Goal: Task Accomplishment & Management: Manage account settings

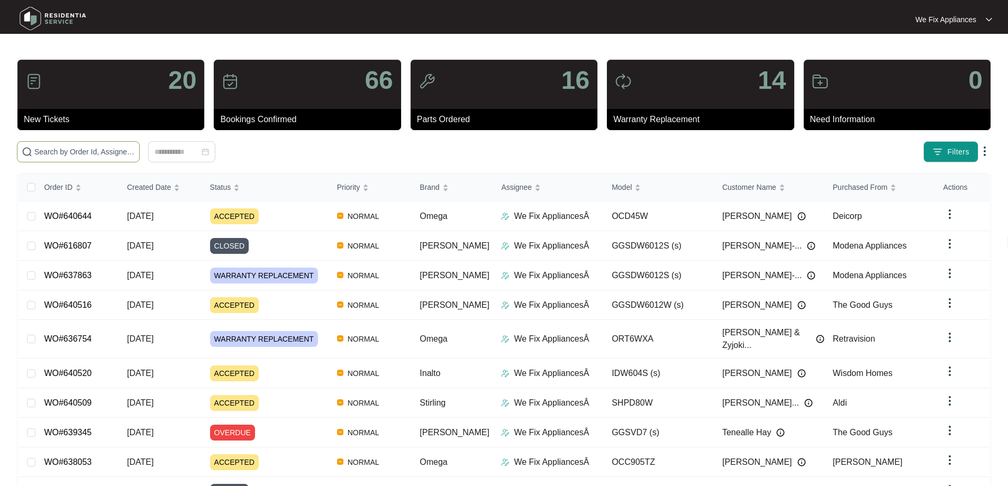
paste input "640644"
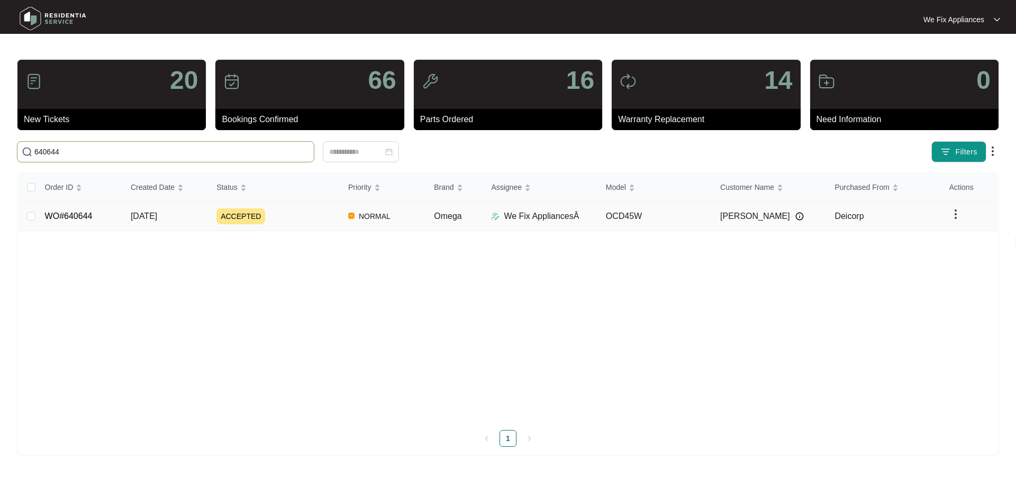
type input "640644"
click at [80, 210] on td "WO#640644" at bounding box center [80, 217] width 86 height 30
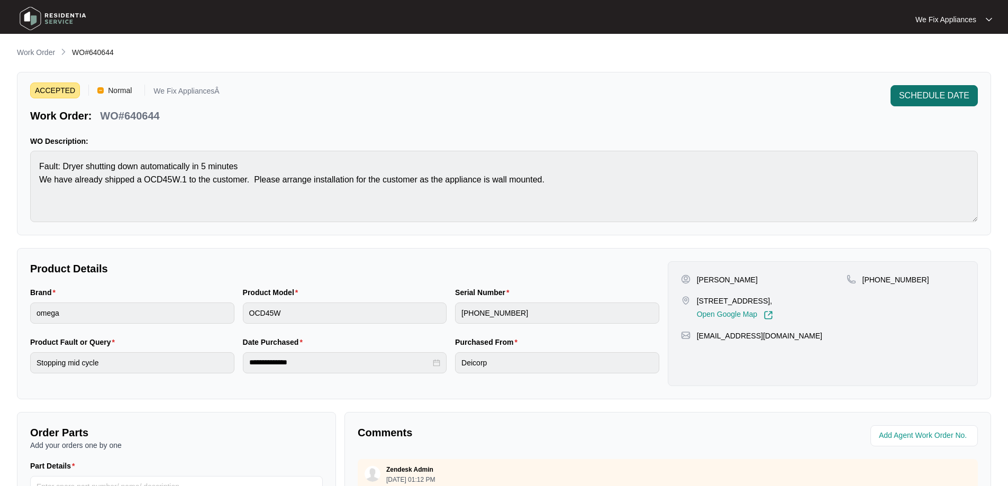
click at [932, 96] on span "SCHEDULE DATE" at bounding box center [934, 95] width 70 height 13
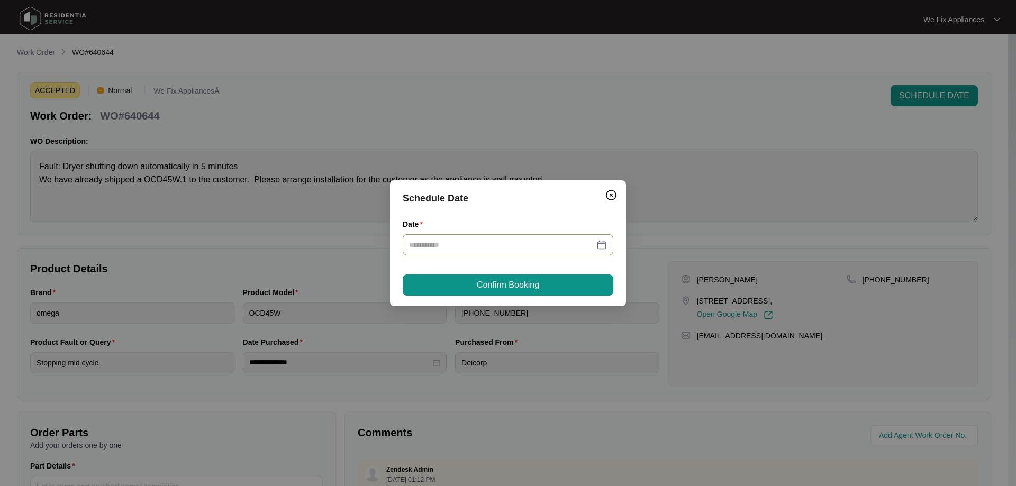
click at [469, 246] on input "Date" at bounding box center [501, 245] width 185 height 12
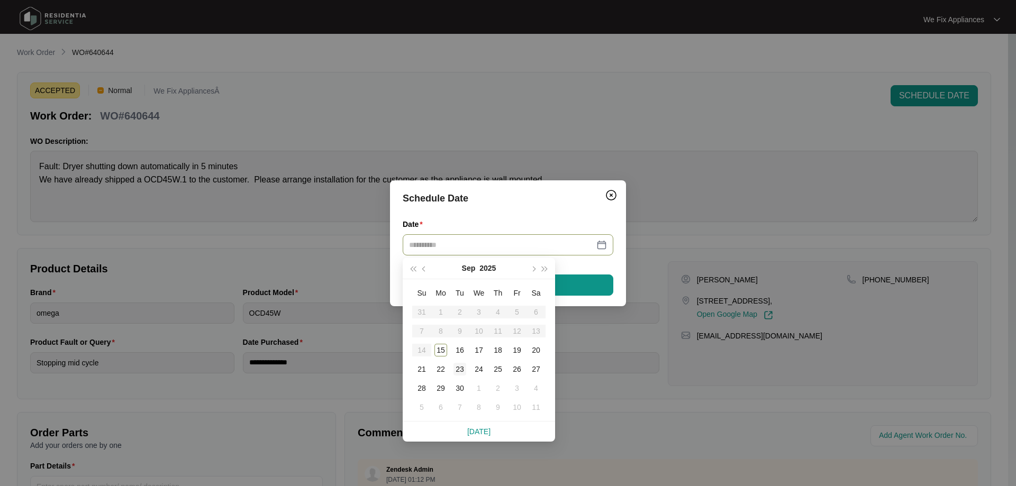
click at [465, 364] on div "23" at bounding box center [459, 369] width 13 height 13
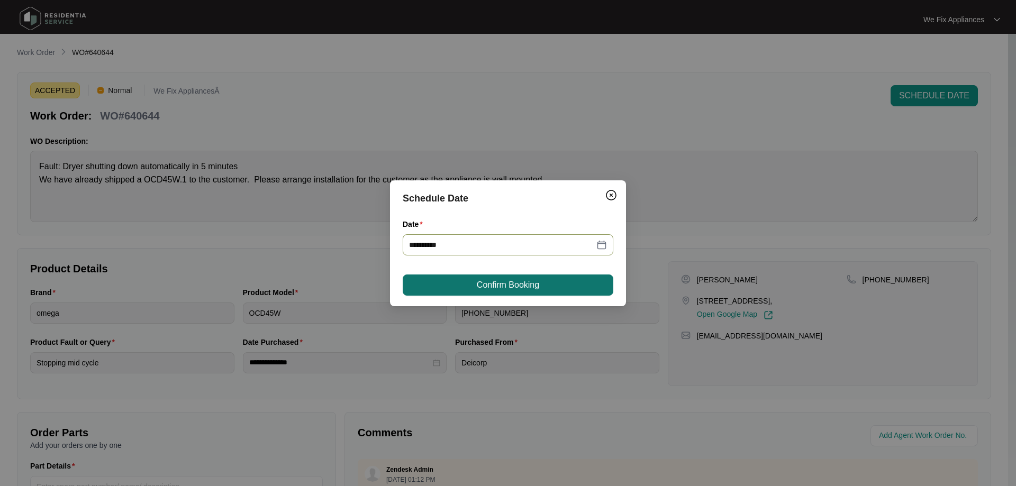
type input "**********"
click at [502, 283] on span "Confirm Booking" at bounding box center [508, 285] width 62 height 13
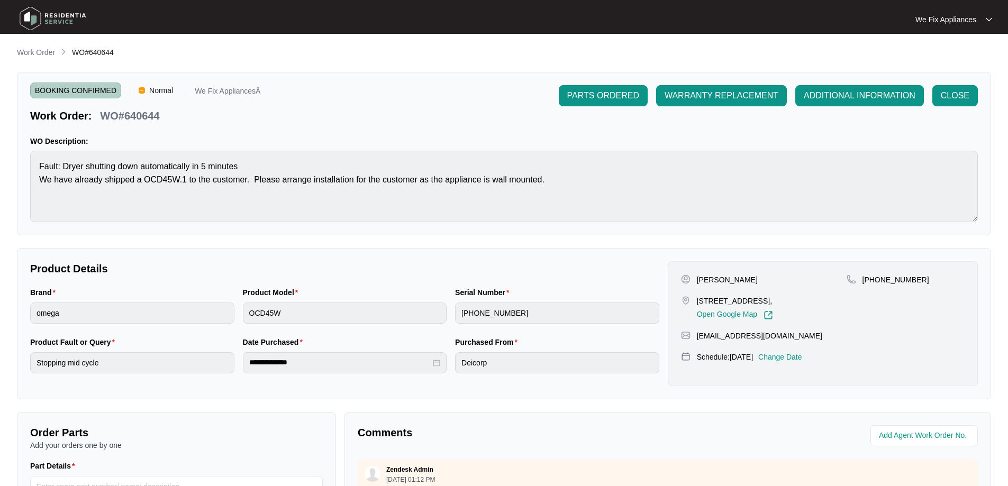
click at [57, 12] on img at bounding box center [53, 19] width 74 height 32
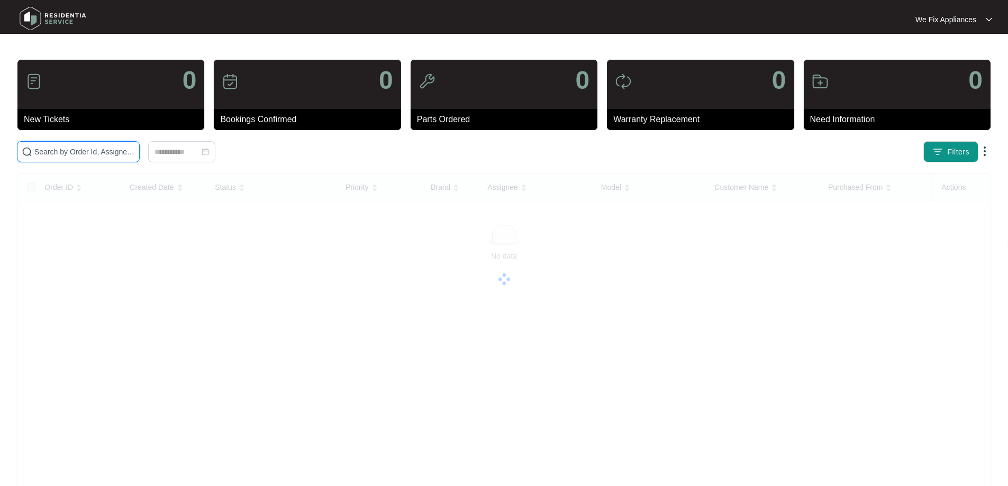
drag, startPoint x: 95, startPoint y: 156, endPoint x: 86, endPoint y: 168, distance: 15.1
drag, startPoint x: 86, startPoint y: 168, endPoint x: 111, endPoint y: 151, distance: 30.0
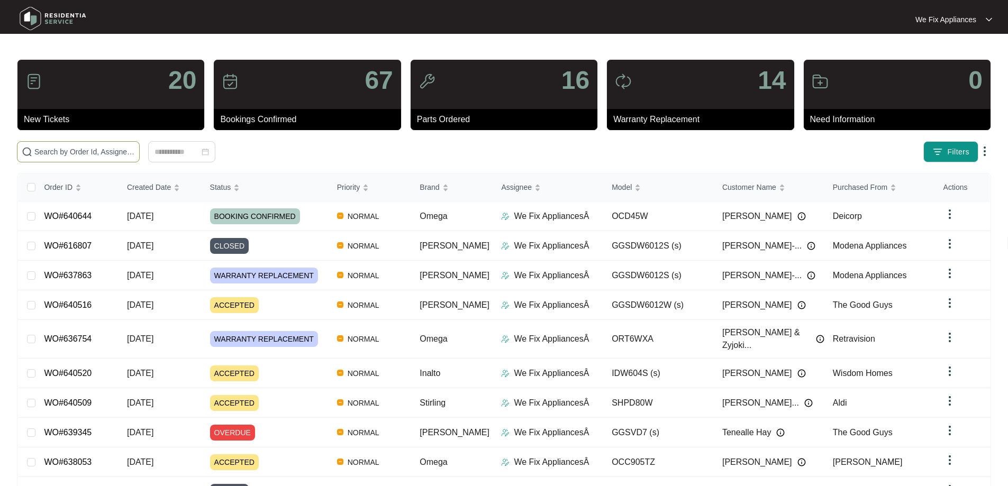
paste input "640516"
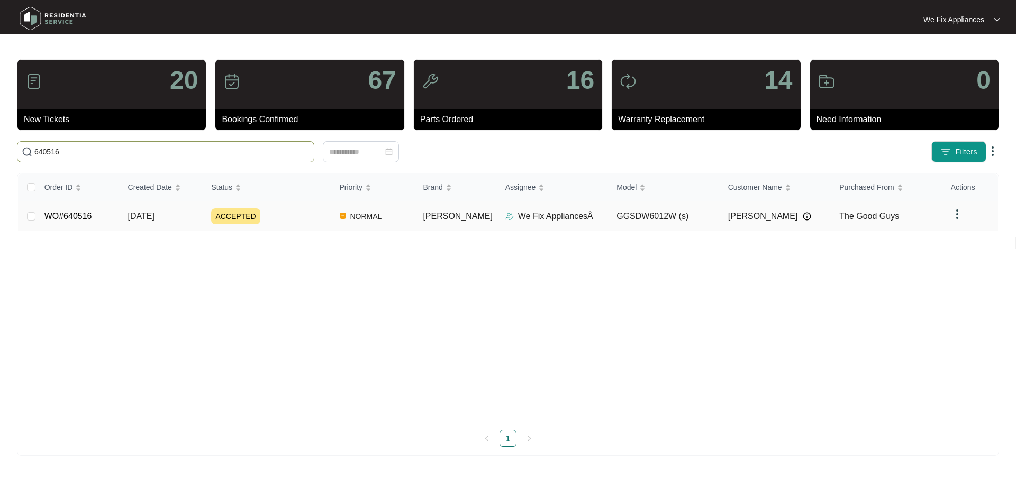
type input "640516"
click at [83, 212] on link "WO#640516" at bounding box center [68, 216] width 48 height 9
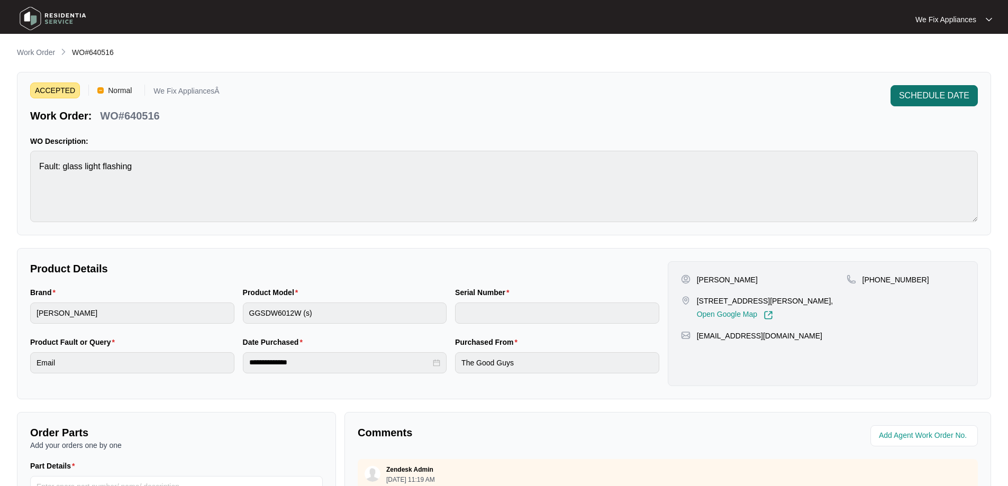
click at [948, 101] on span "SCHEDULE DATE" at bounding box center [934, 95] width 70 height 13
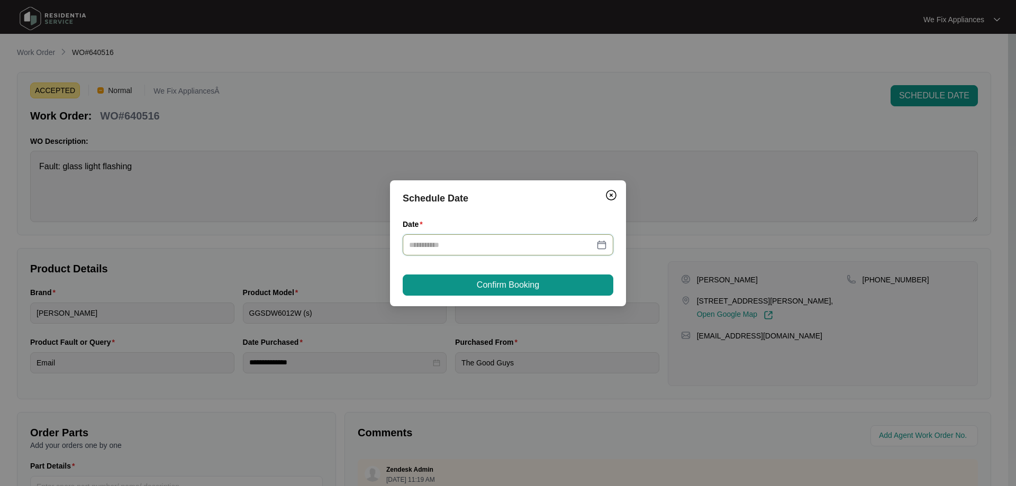
click at [528, 247] on input "Date" at bounding box center [501, 245] width 185 height 12
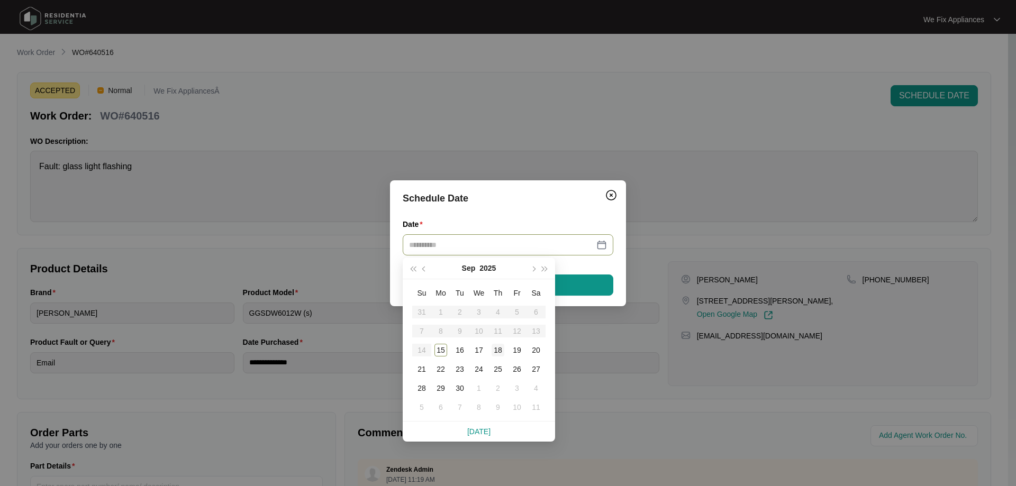
type input "**********"
click at [498, 350] on div "18" at bounding box center [498, 350] width 13 height 13
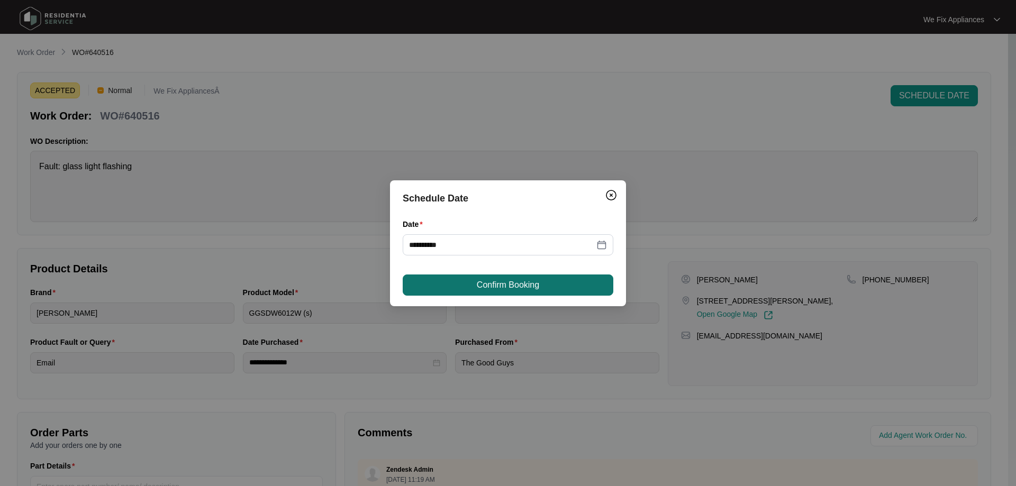
click at [511, 279] on span "Confirm Booking" at bounding box center [508, 285] width 62 height 13
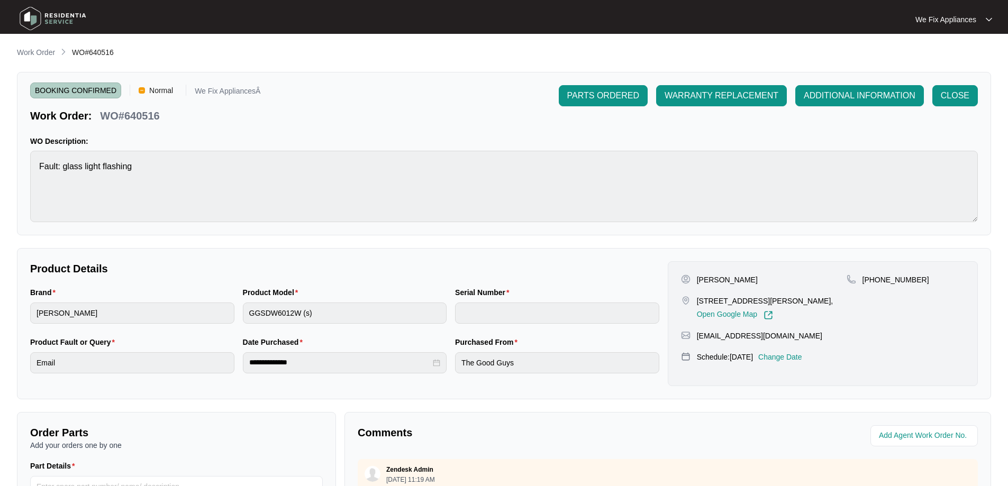
click at [65, 7] on img at bounding box center [53, 19] width 74 height 32
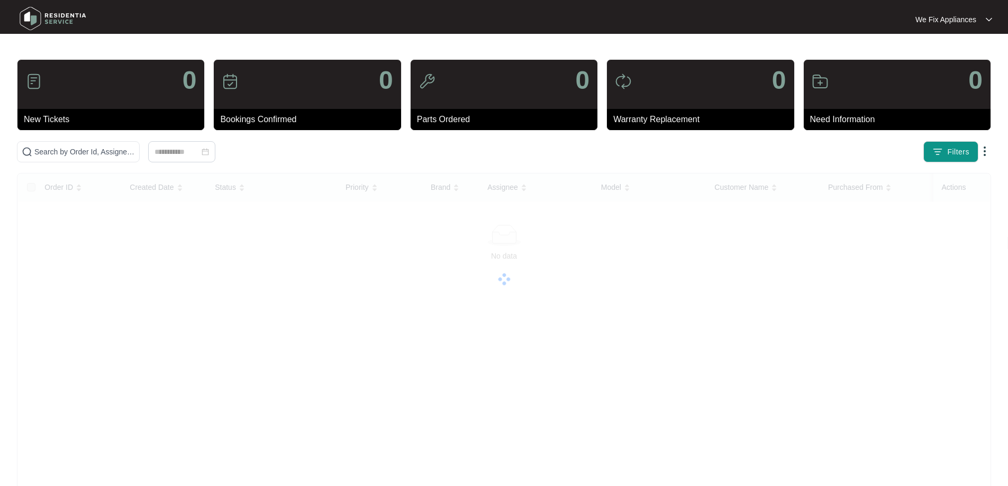
click at [65, 16] on img at bounding box center [53, 19] width 74 height 32
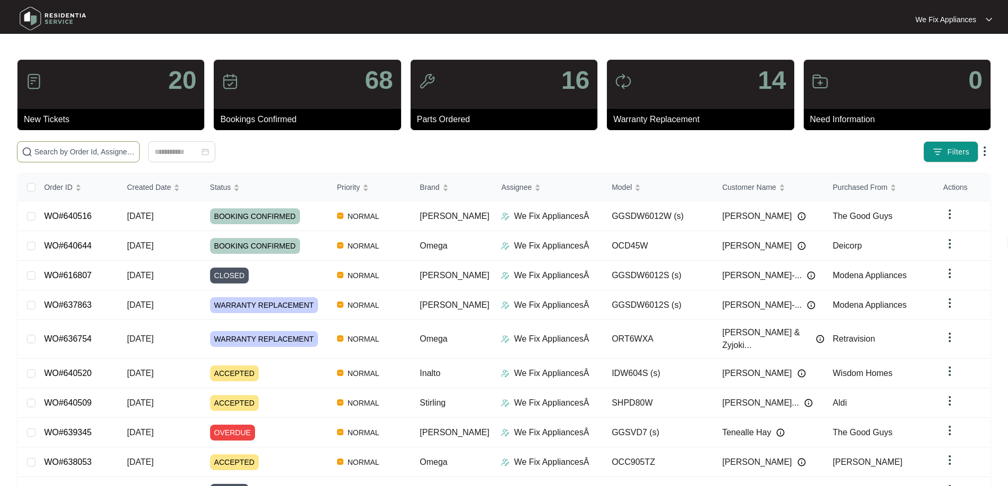
paste input "640509"
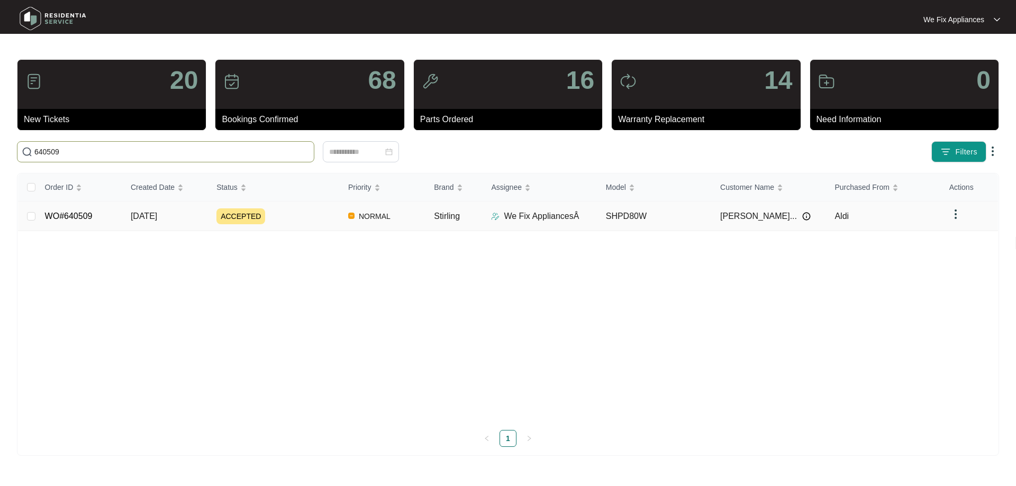
type input "640509"
click at [87, 217] on link "WO#640509" at bounding box center [69, 216] width 48 height 9
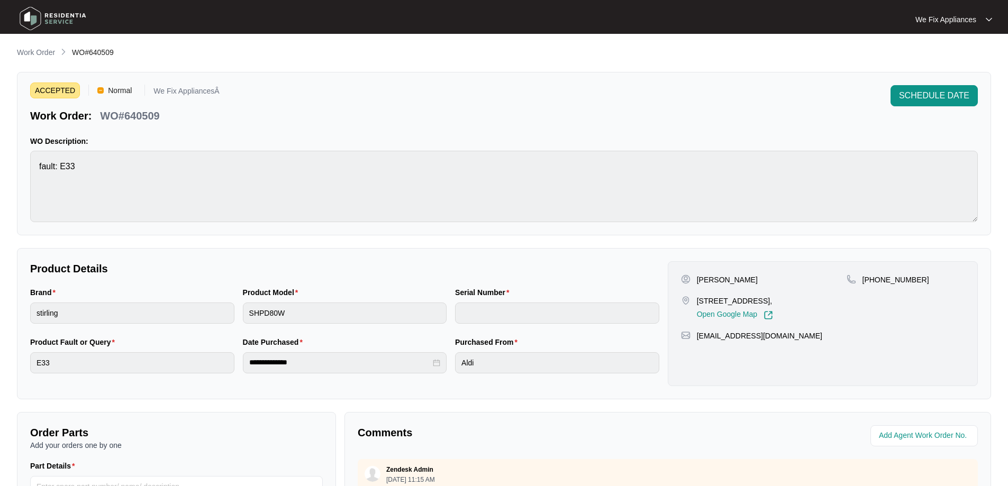
click at [63, 13] on img at bounding box center [53, 19] width 74 height 32
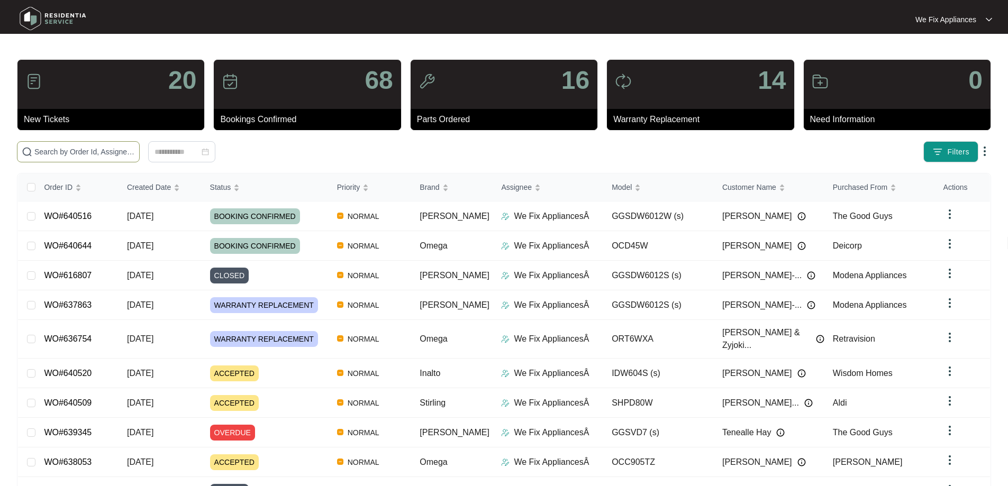
paste input "640509"
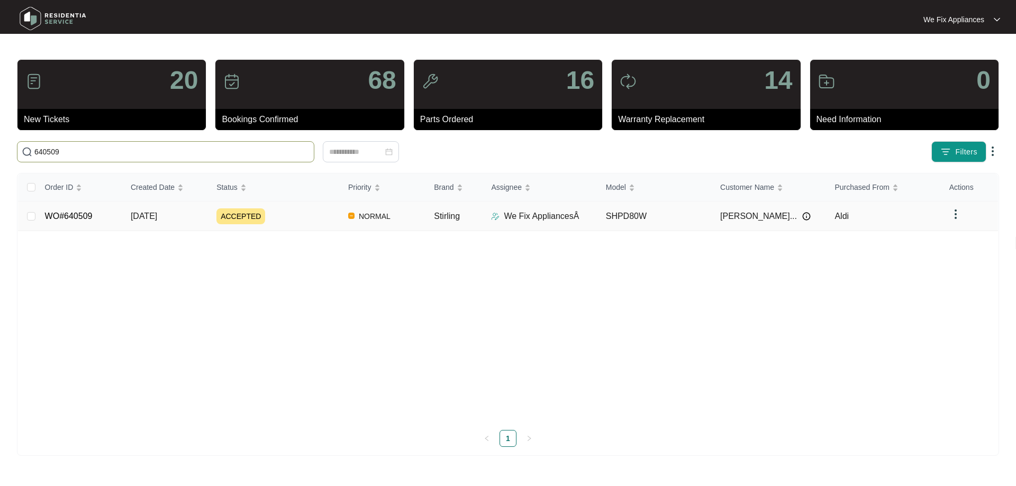
type input "640509"
click at [78, 222] on td "WO#640509" at bounding box center [80, 217] width 86 height 30
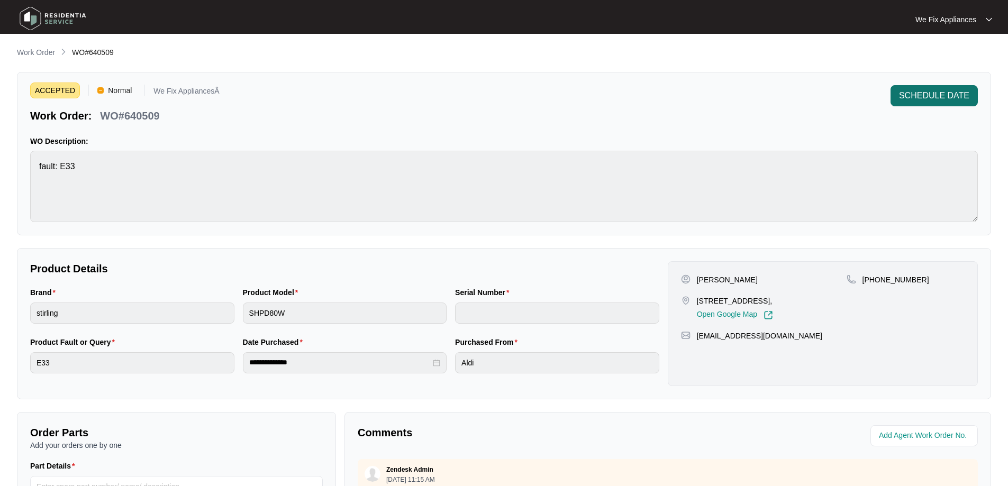
click at [964, 95] on span "SCHEDULE DATE" at bounding box center [934, 95] width 70 height 13
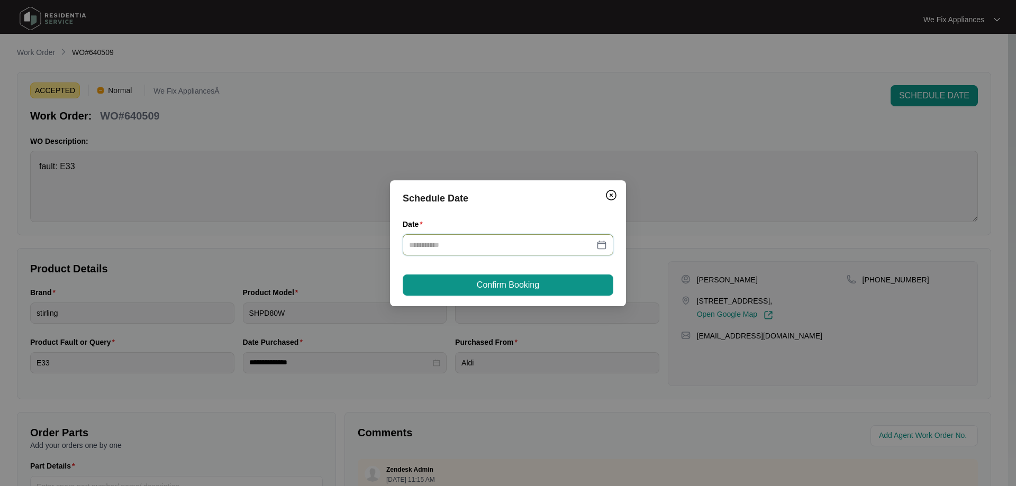
click at [570, 245] on input "Date" at bounding box center [501, 245] width 185 height 12
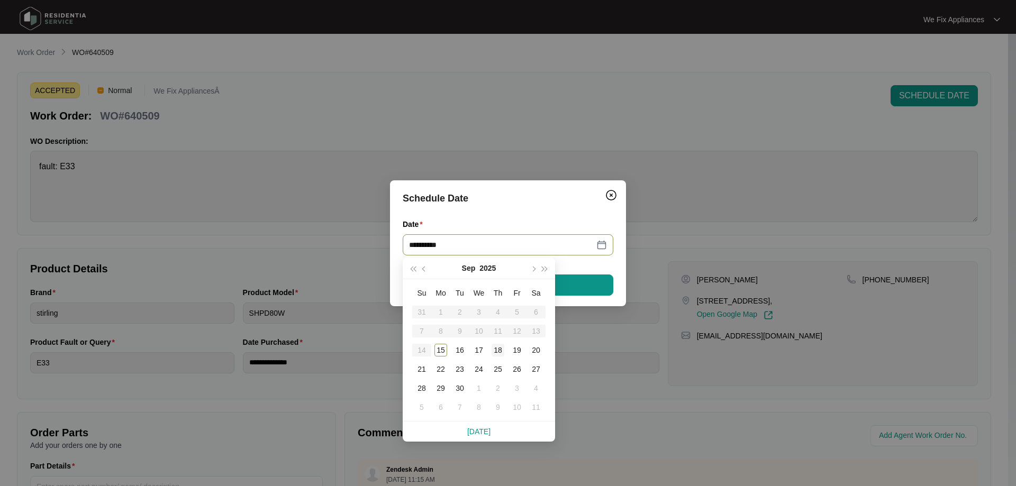
type input "**********"
click at [500, 352] on div "18" at bounding box center [498, 350] width 13 height 13
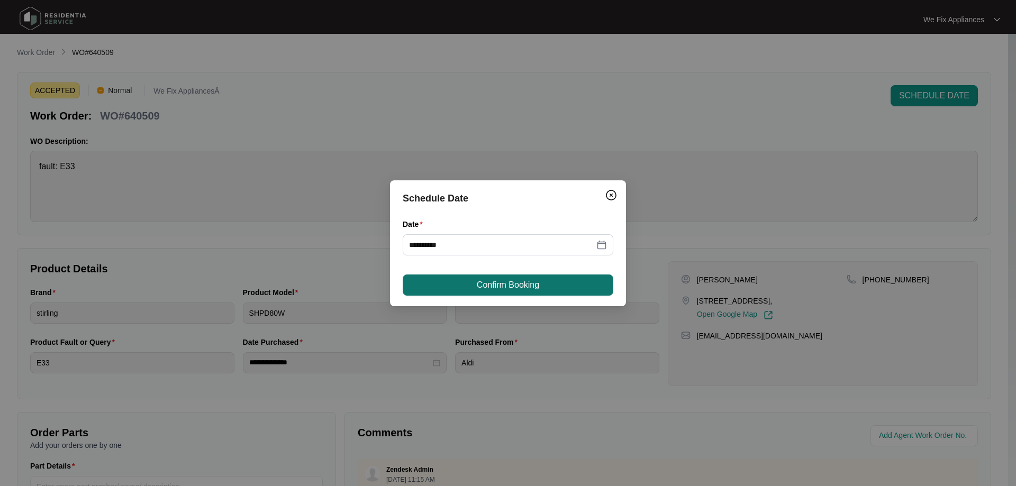
click at [499, 284] on span "Confirm Booking" at bounding box center [508, 285] width 62 height 13
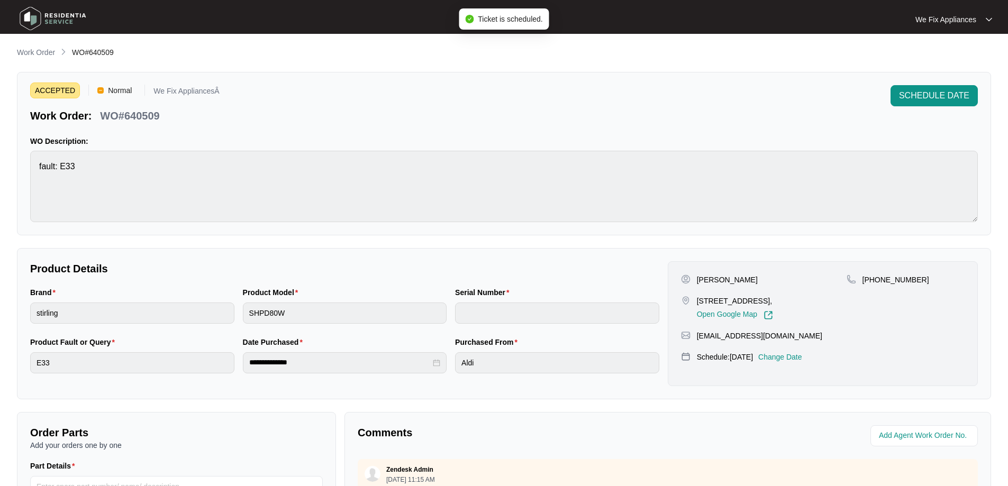
click at [56, 15] on img at bounding box center [53, 19] width 74 height 32
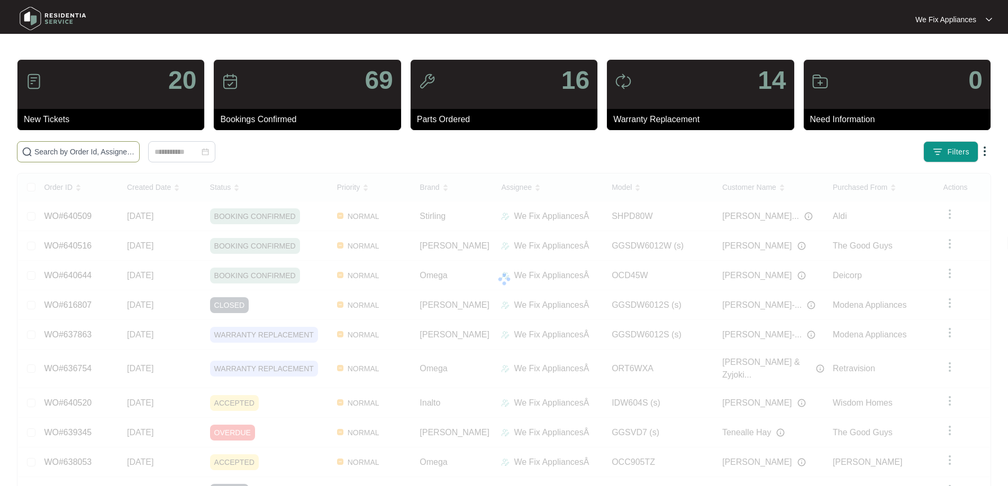
paste input "640520"
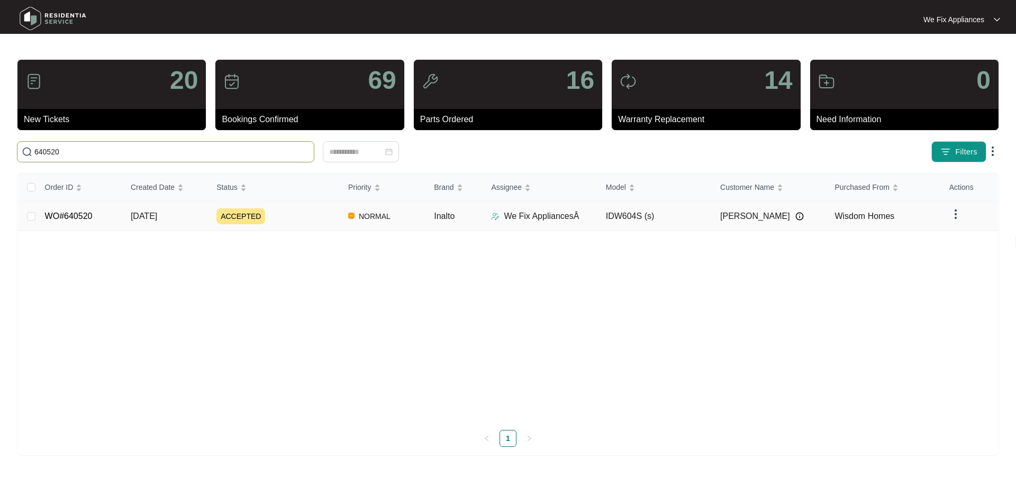
type input "640520"
click at [77, 214] on link "WO#640520" at bounding box center [69, 216] width 48 height 9
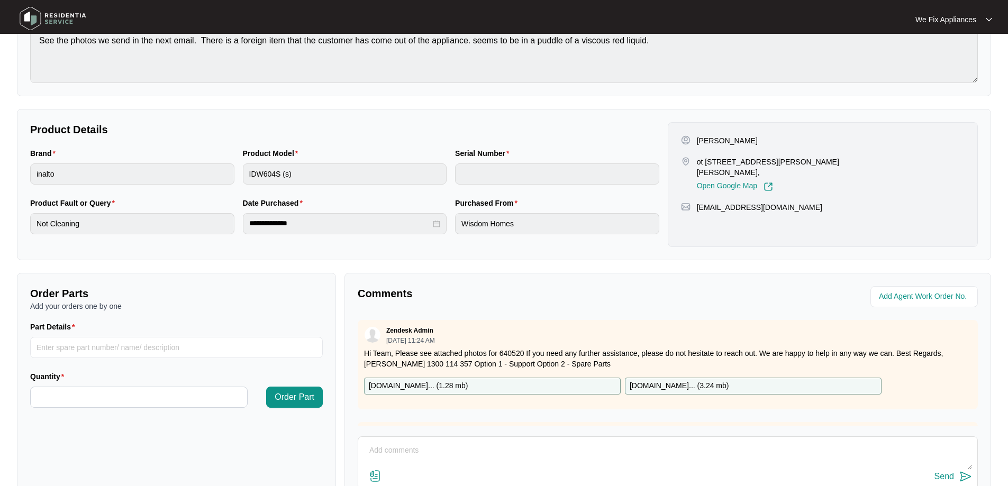
scroll to position [4, 0]
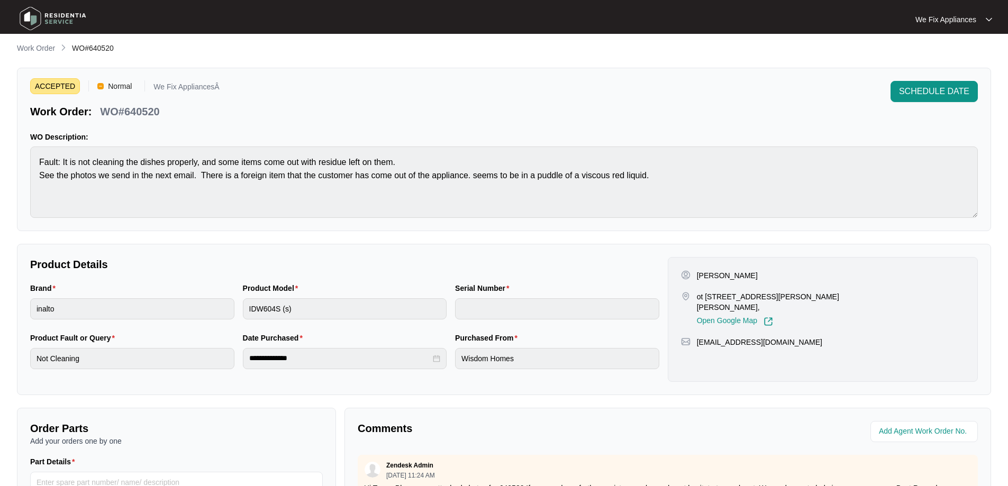
click at [794, 340] on div "[EMAIL_ADDRESS][DOMAIN_NAME]" at bounding box center [823, 342] width 284 height 11
drag, startPoint x: 794, startPoint y: 340, endPoint x: 713, endPoint y: 344, distance: 81.1
click at [713, 344] on div "[EMAIL_ADDRESS][DOMAIN_NAME]" at bounding box center [823, 342] width 284 height 11
copy p "[EMAIL_ADDRESS][DOMAIN_NAME]"
click at [47, 17] on img at bounding box center [53, 19] width 74 height 32
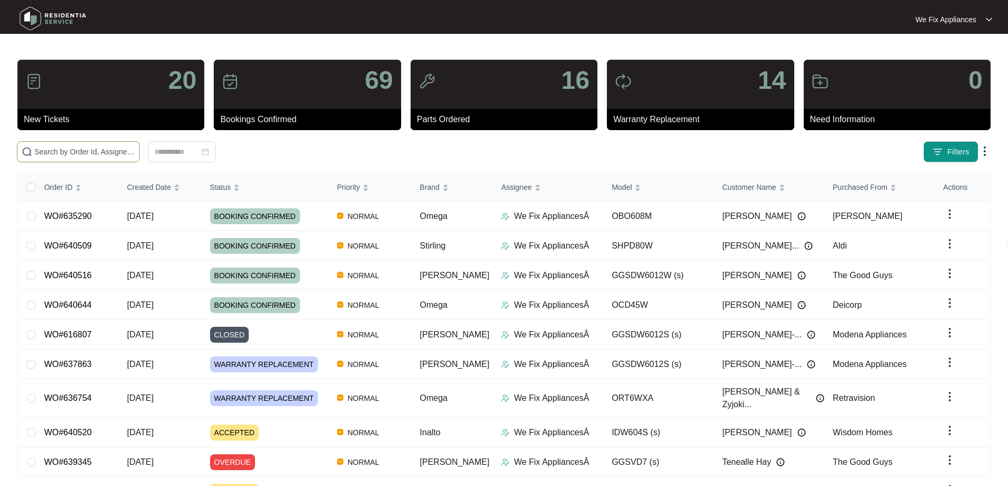
paste input "636930"
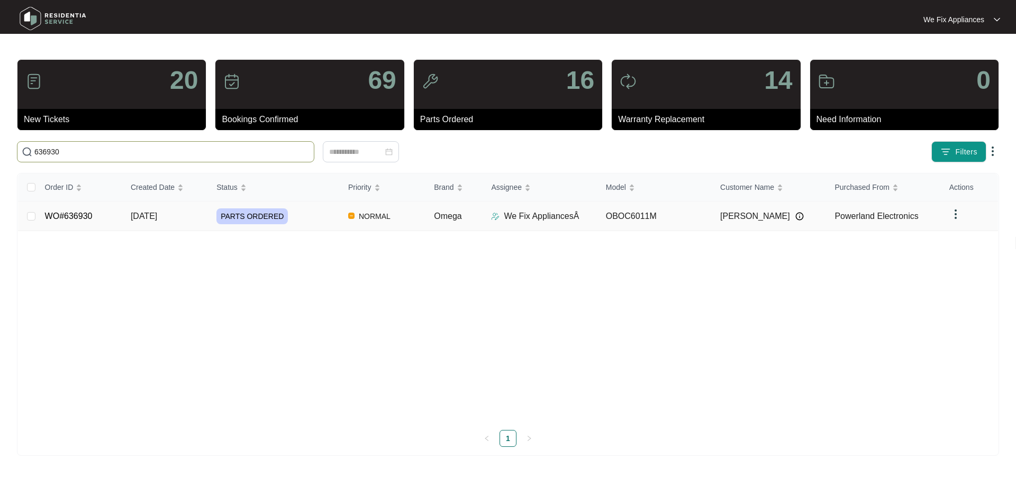
type input "636930"
click at [79, 217] on link "WO#636930" at bounding box center [69, 216] width 48 height 9
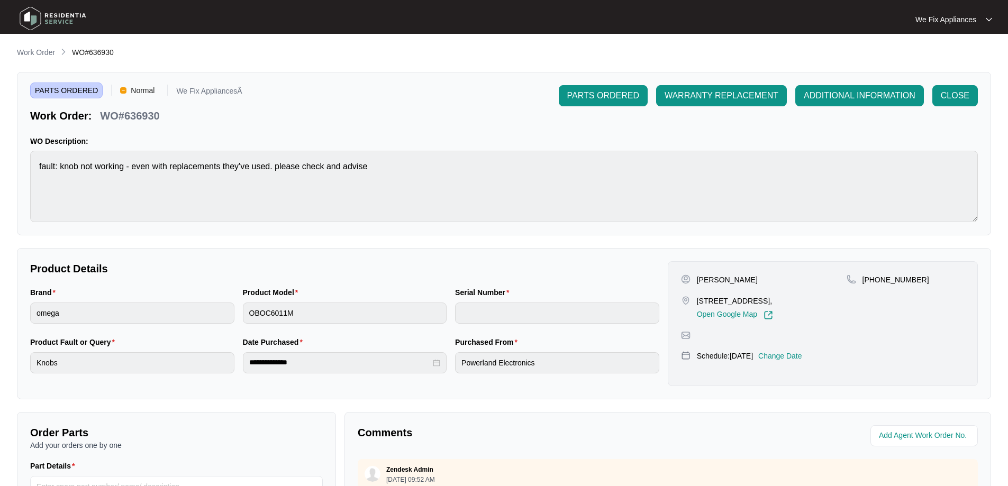
click at [791, 376] on div "[PERSON_NAME] [STREET_ADDRESS], Open Google Map [PHONE_NUMBER] Schedule: [DATE]…" at bounding box center [823, 323] width 310 height 125
click at [794, 361] on p "Change Date" at bounding box center [780, 356] width 44 height 11
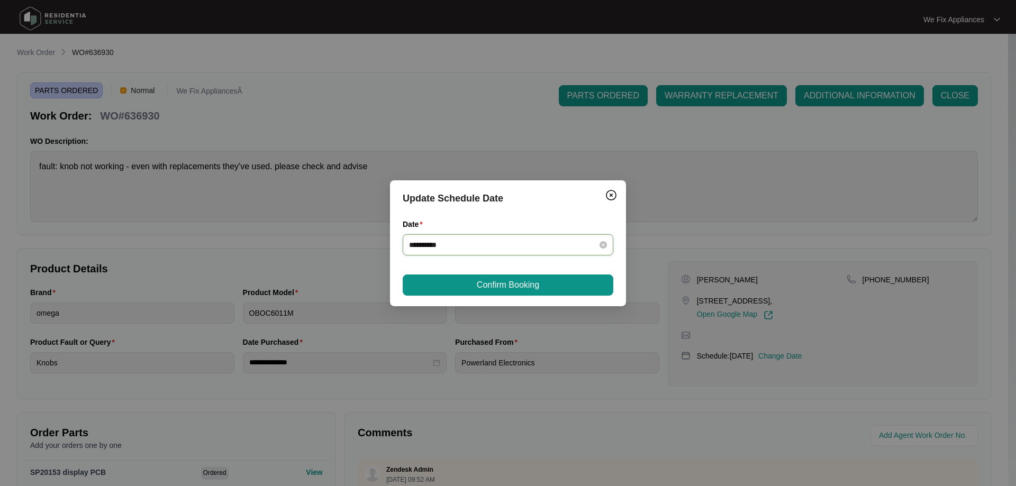
click at [475, 244] on input "**********" at bounding box center [501, 245] width 185 height 12
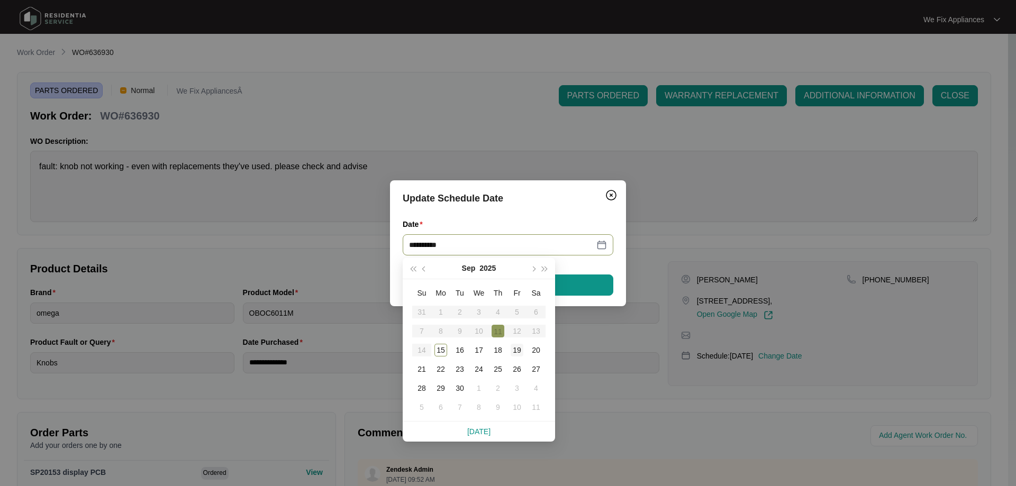
type input "**********"
click at [518, 346] on div "19" at bounding box center [517, 350] width 13 height 13
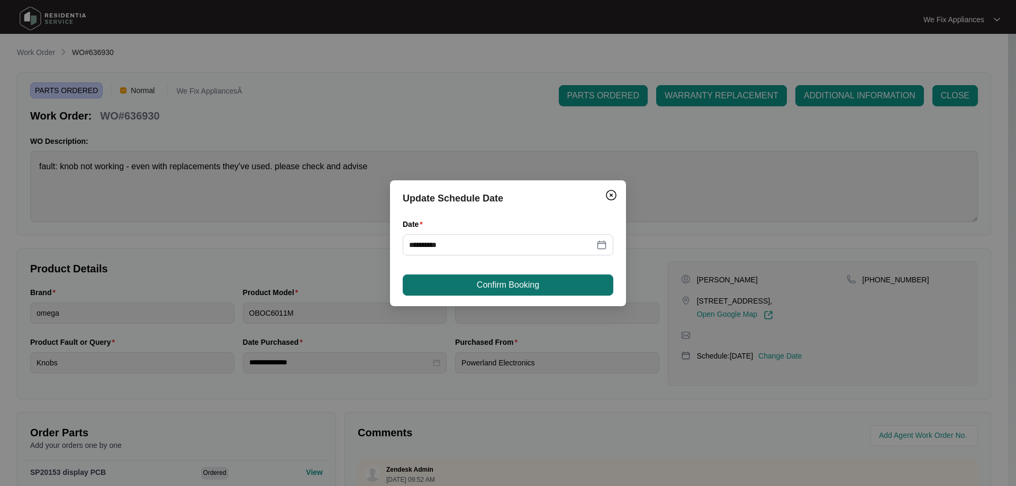
click at [523, 284] on span "Confirm Booking" at bounding box center [508, 285] width 62 height 13
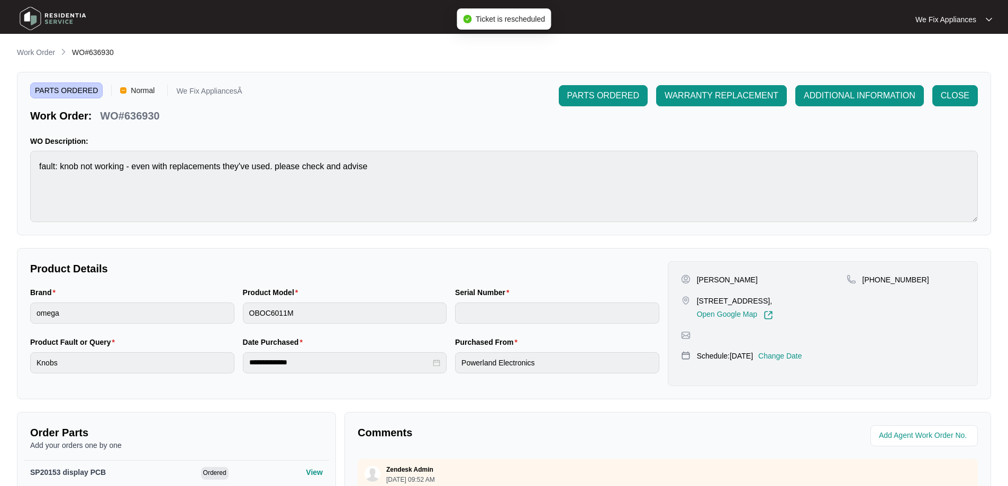
click at [72, 18] on img at bounding box center [53, 19] width 74 height 32
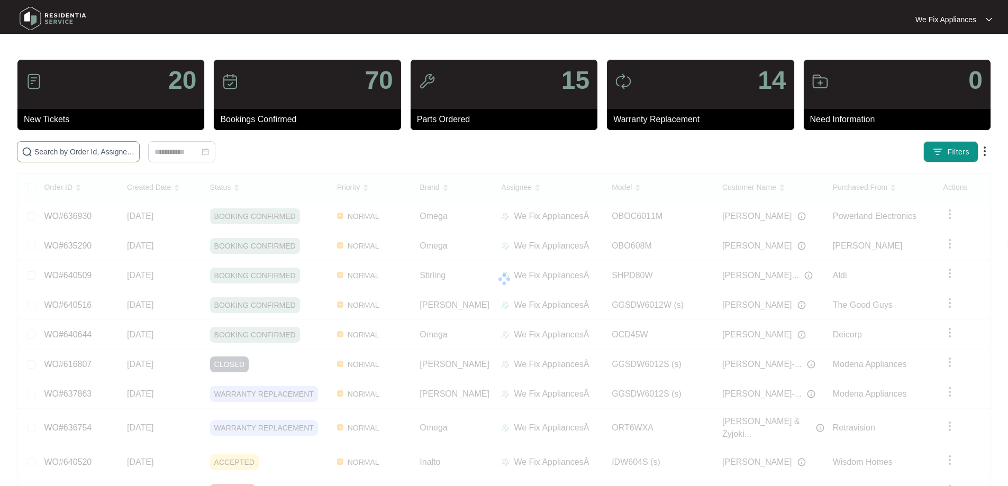
paste input "639964"
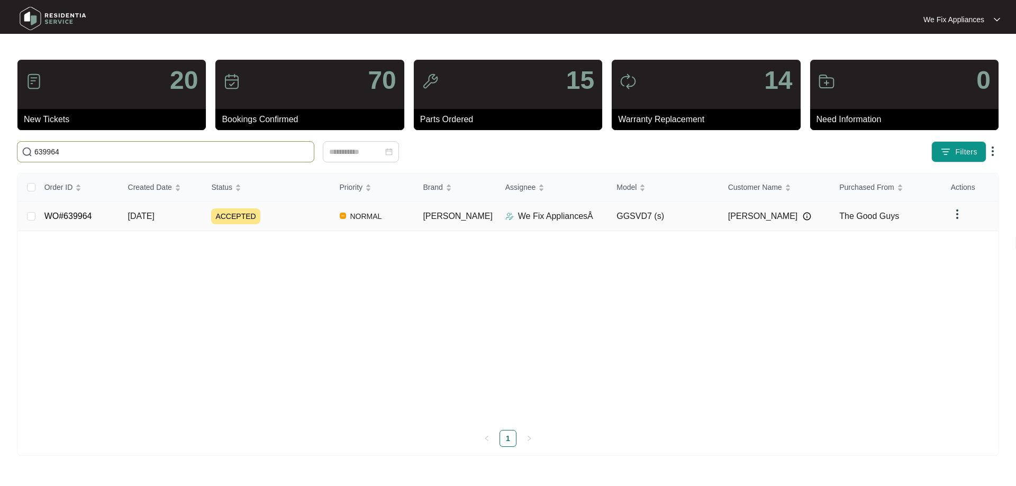
type input "639964"
click at [80, 214] on link "WO#639964" at bounding box center [68, 216] width 48 height 9
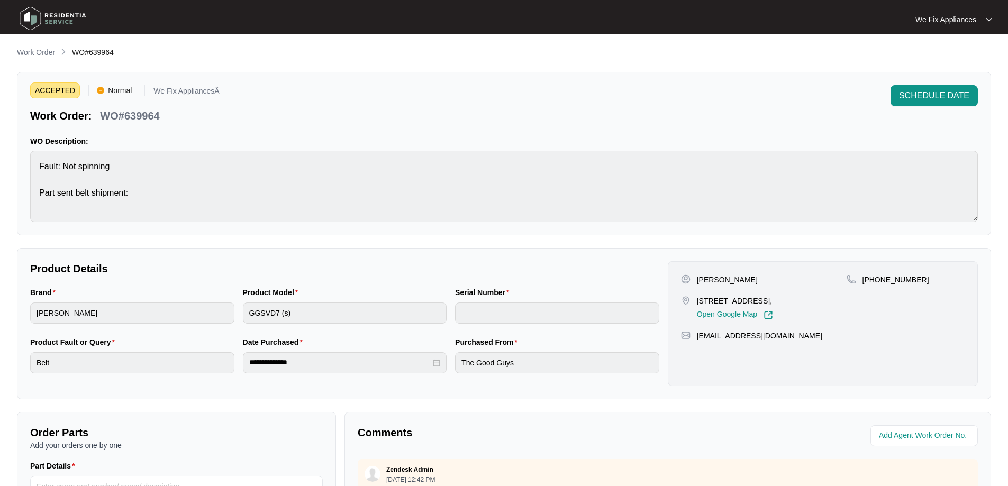
scroll to position [216, 0]
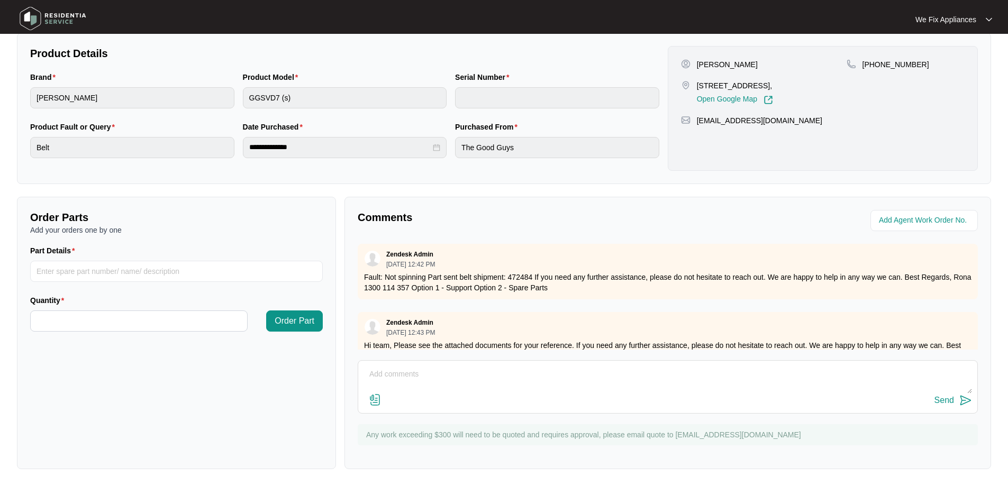
click at [490, 386] on textarea at bounding box center [668, 380] width 609 height 28
type textarea "Hi team, just fyi- left msg for customer to call back and book on we have recei…"
click at [950, 394] on button "Send" at bounding box center [953, 401] width 38 height 14
click at [70, 18] on img at bounding box center [53, 19] width 74 height 32
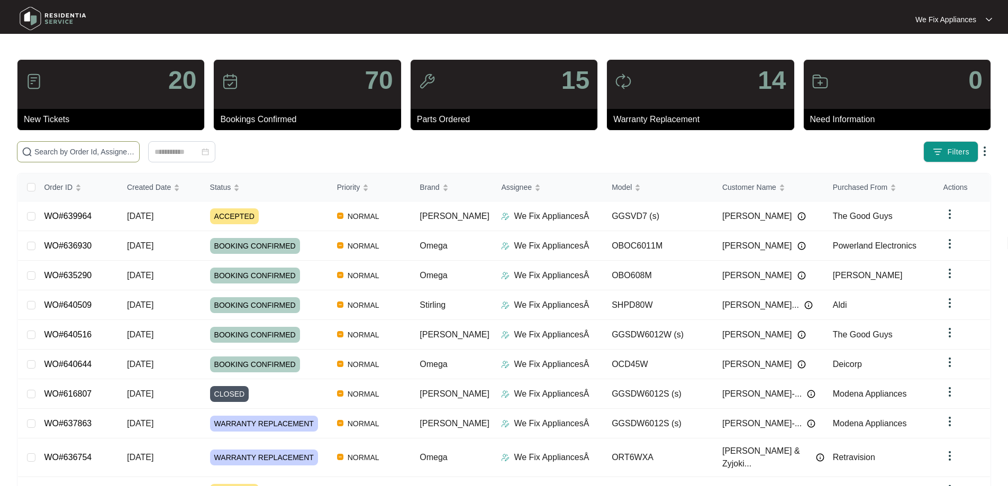
paste input "639665"
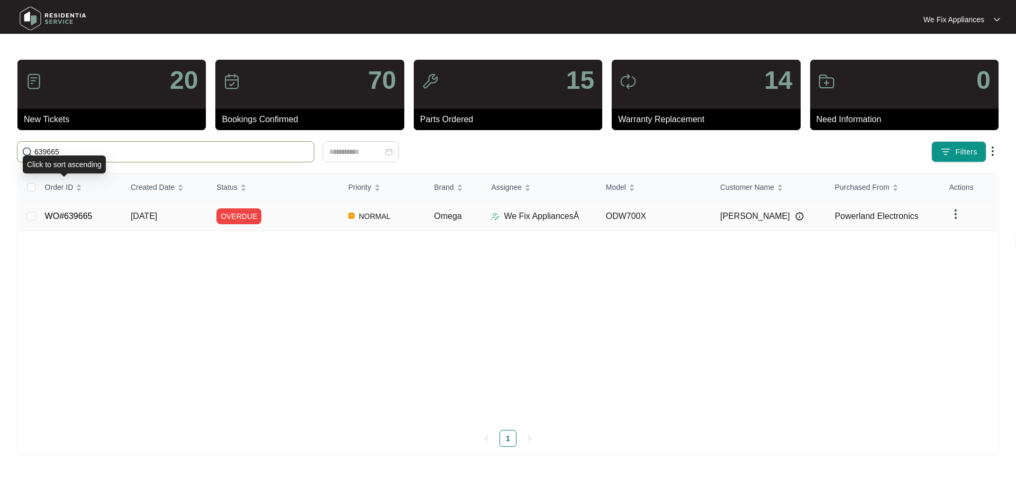
type input "639665"
click at [60, 212] on link "WO#639665" at bounding box center [69, 216] width 48 height 9
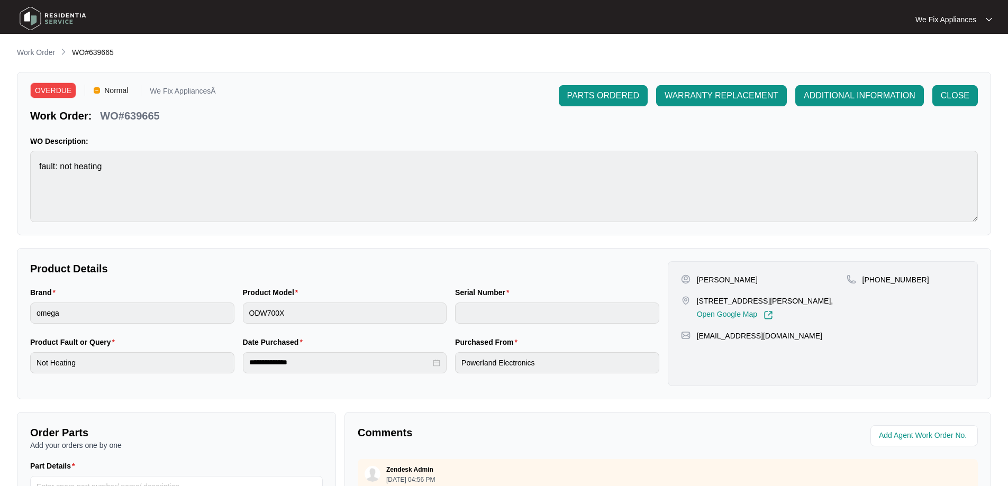
scroll to position [212, 0]
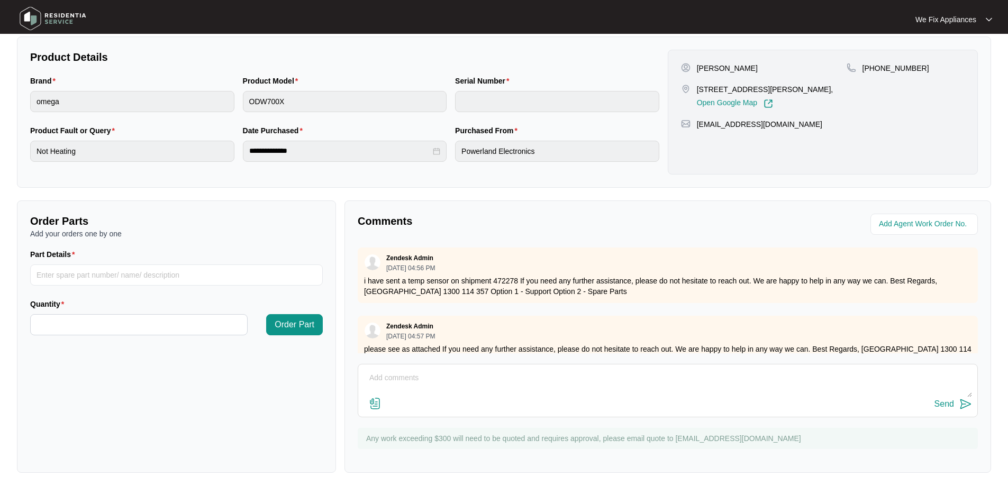
click at [484, 374] on textarea at bounding box center [668, 384] width 609 height 28
type textarea "Hi team, please add date in for the 19/9 as per customer request, I can't add i…"
click at [952, 402] on div "Send" at bounding box center [944, 405] width 20 height 10
click at [47, 19] on img at bounding box center [53, 19] width 74 height 32
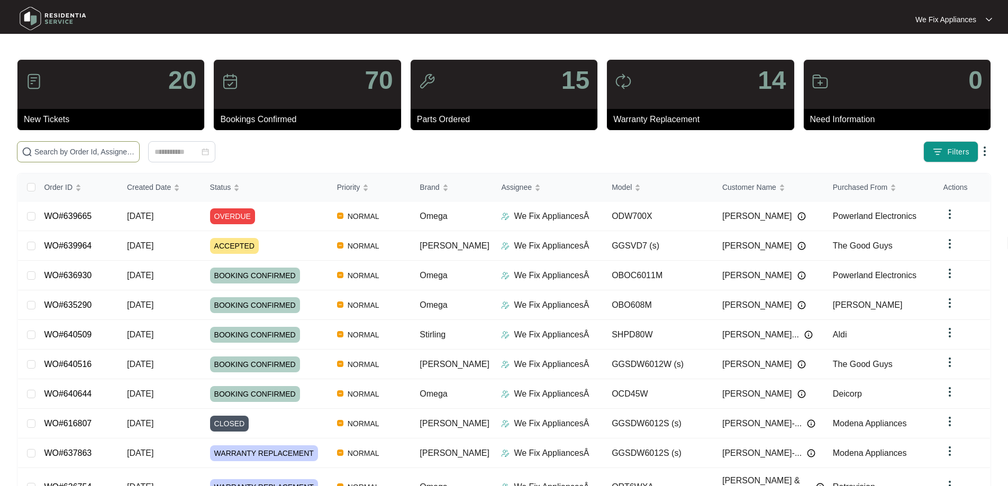
paste input "639964"
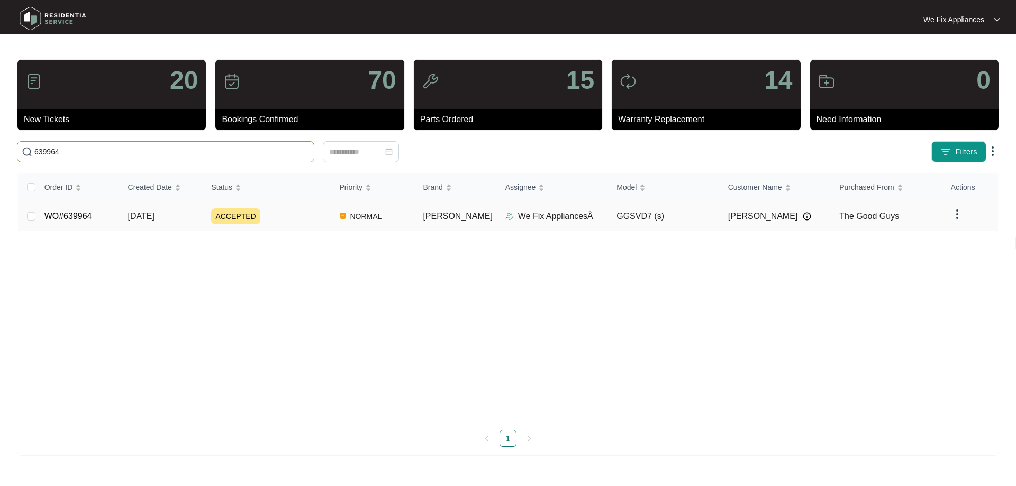
type input "639964"
click at [70, 219] on link "WO#639964" at bounding box center [68, 216] width 48 height 9
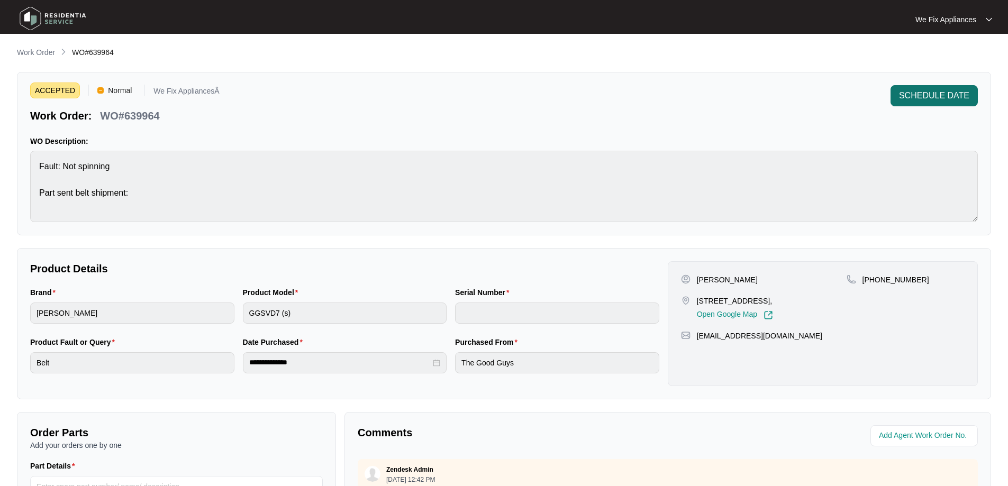
click at [915, 98] on span "SCHEDULE DATE" at bounding box center [934, 95] width 70 height 13
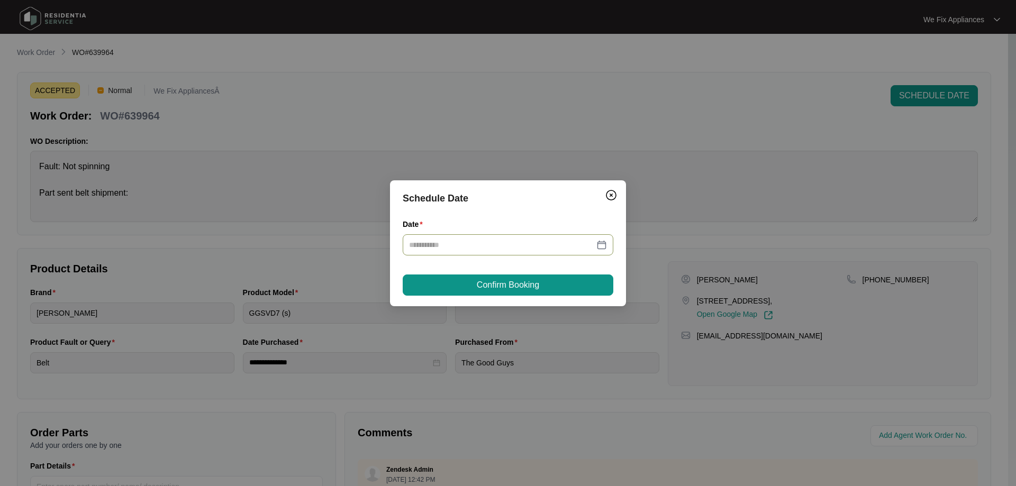
click at [540, 238] on div at bounding box center [508, 244] width 211 height 21
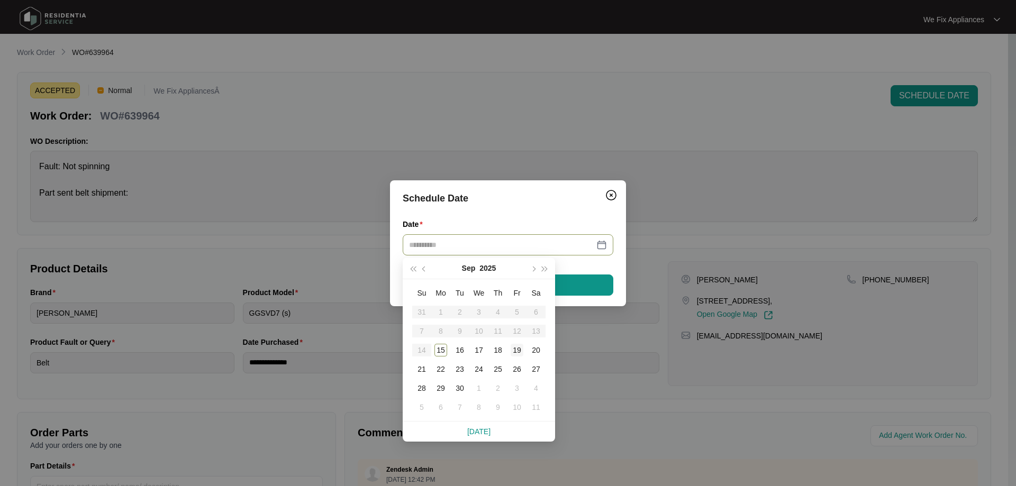
type input "**********"
click at [515, 344] on div "19" at bounding box center [517, 350] width 13 height 13
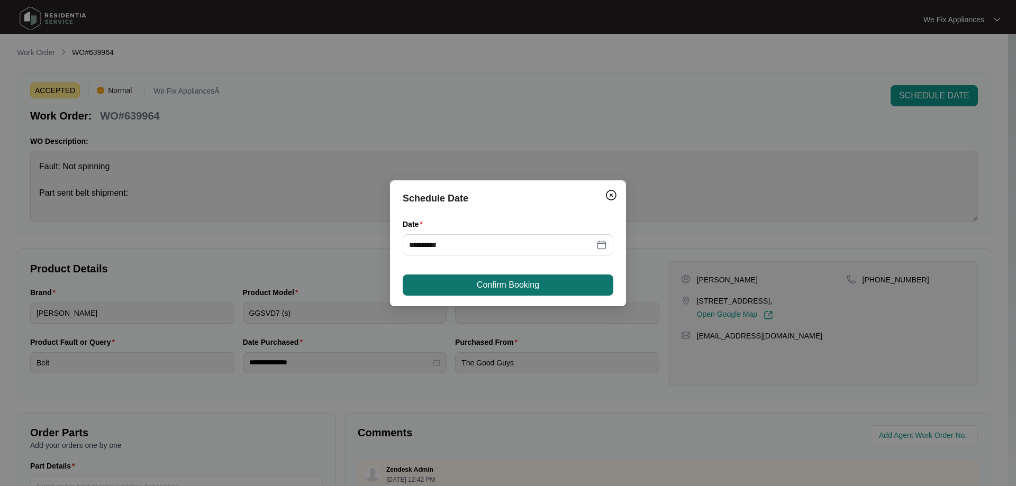
click at [533, 289] on span "Confirm Booking" at bounding box center [508, 285] width 62 height 13
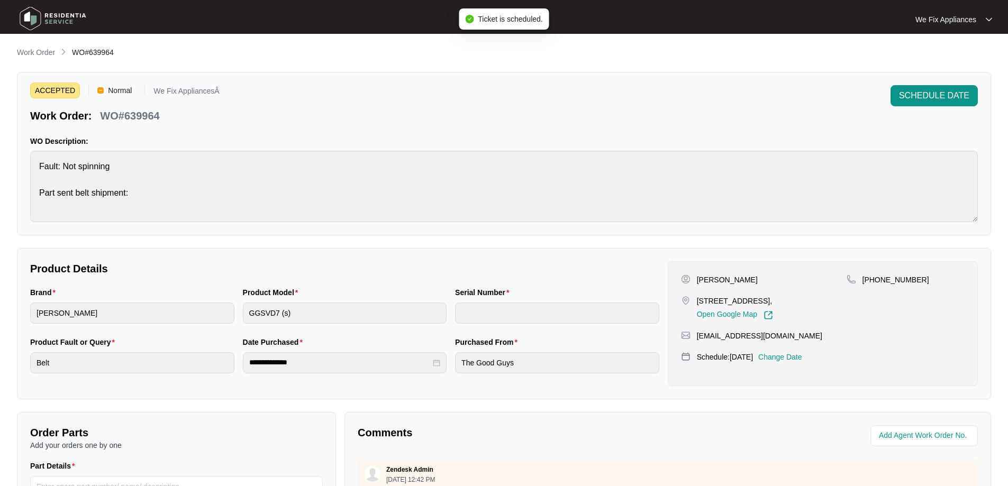
click at [54, 20] on img at bounding box center [53, 19] width 74 height 32
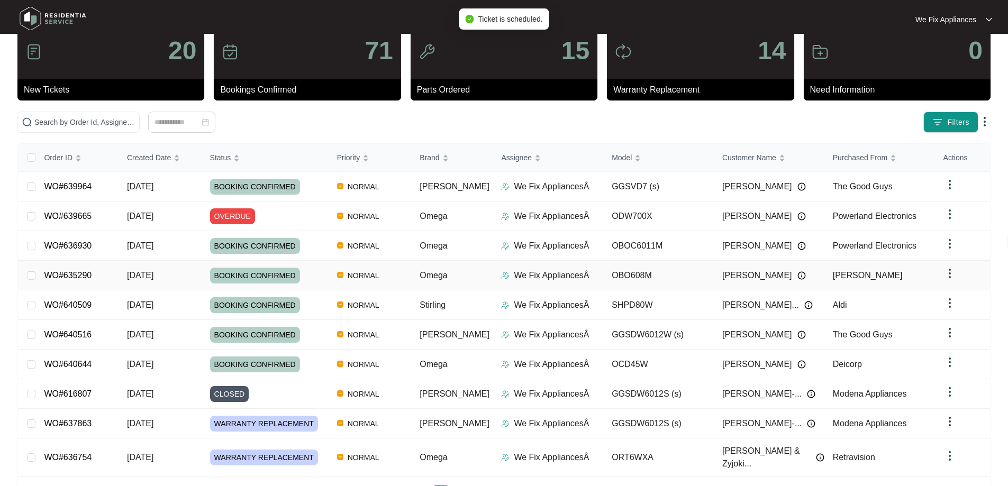
scroll to position [58, 0]
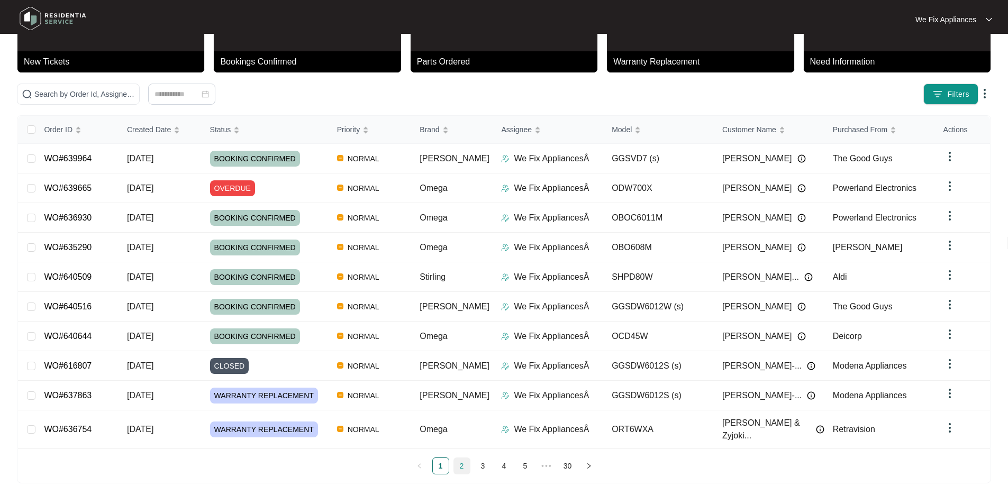
click at [464, 458] on link "2" at bounding box center [462, 466] width 16 height 16
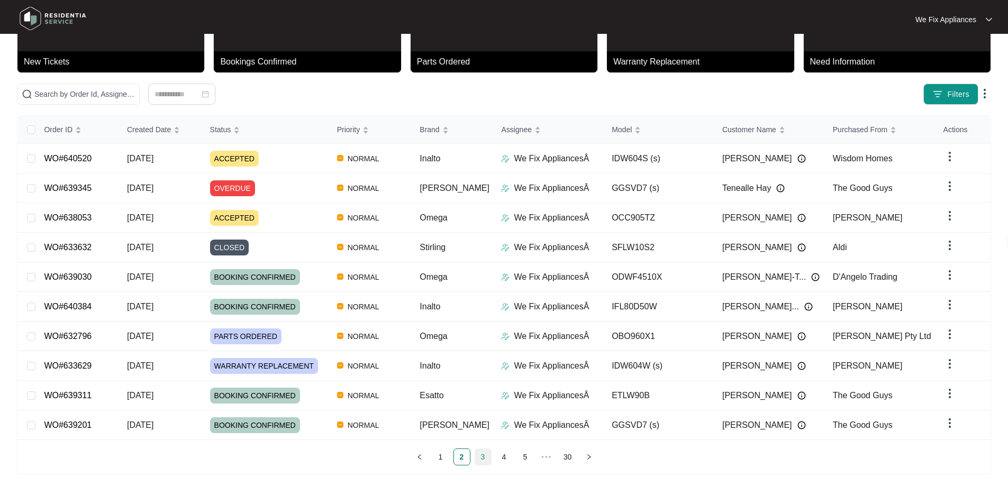
click at [480, 449] on link "3" at bounding box center [483, 457] width 16 height 16
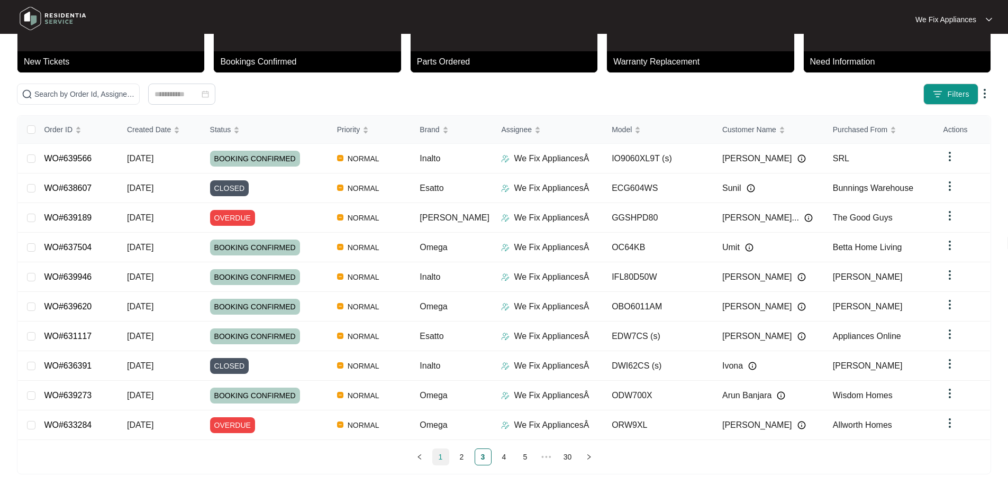
click at [437, 459] on link "1" at bounding box center [441, 457] width 16 height 16
